Goal: Transaction & Acquisition: Download file/media

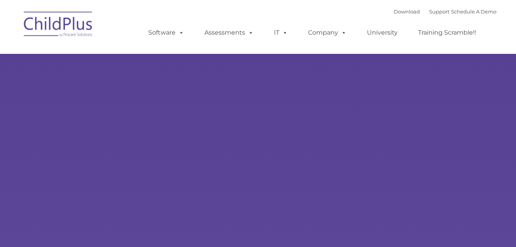
type input ""
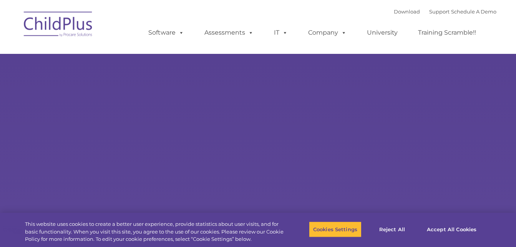
select select "MEDIUM"
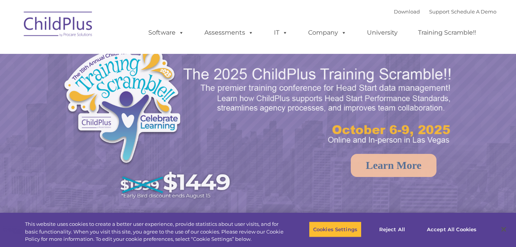
select select "MEDIUM"
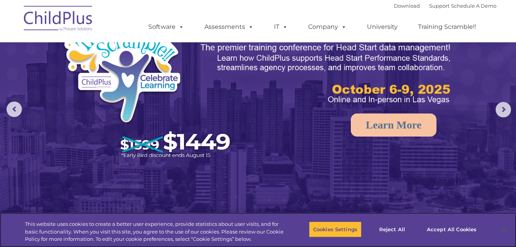
scroll to position [27, 0]
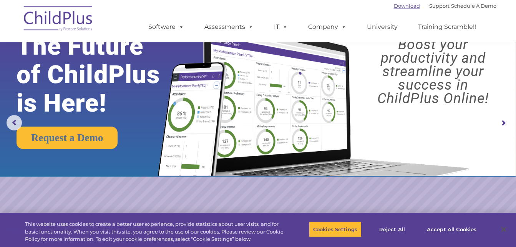
click at [399, 6] on link "Download" at bounding box center [407, 6] width 26 height 6
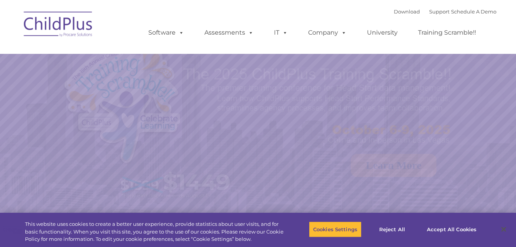
select select "MEDIUM"
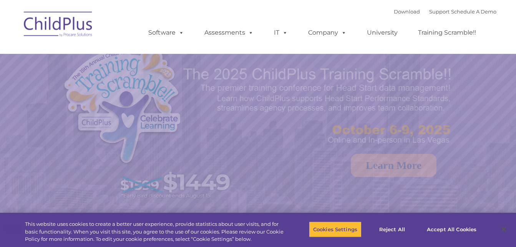
select select "MEDIUM"
